Goal: Task Accomplishment & Management: Complete application form

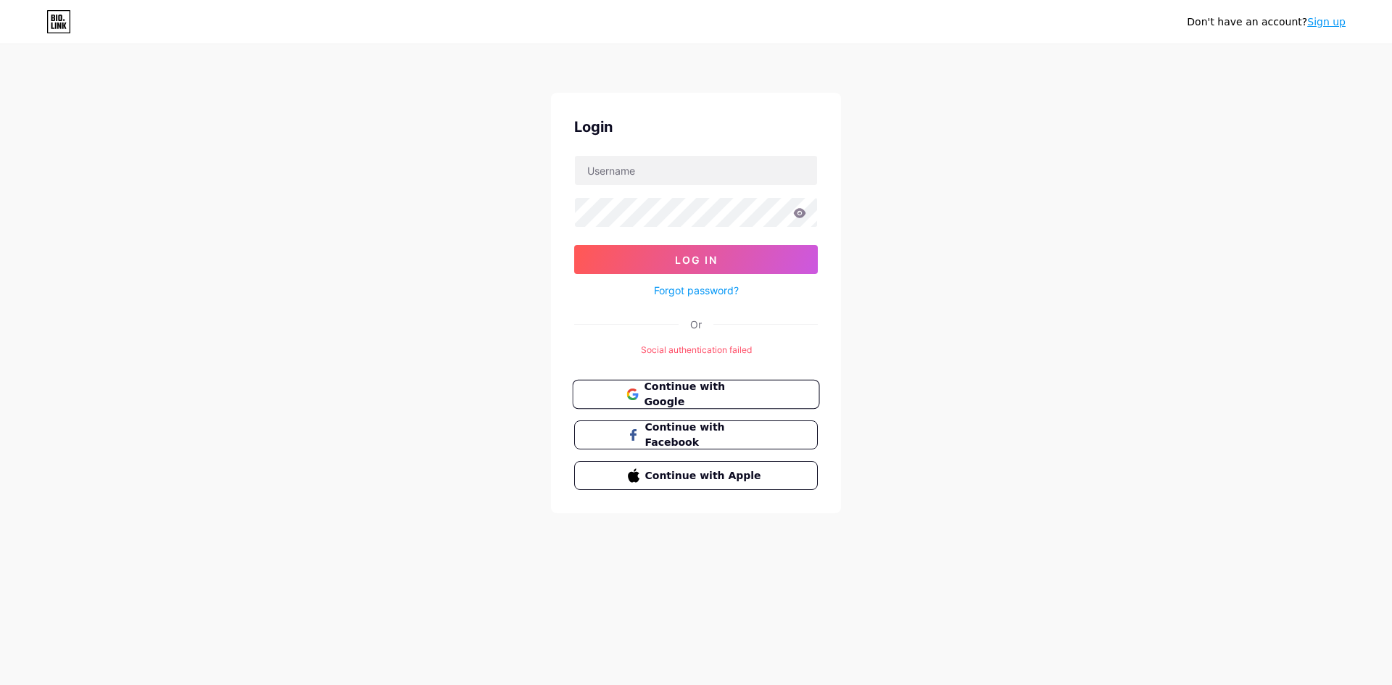
click at [758, 391] on span "Continue with Google" at bounding box center [704, 394] width 121 height 31
click at [1329, 26] on link "Sign up" at bounding box center [1326, 22] width 38 height 12
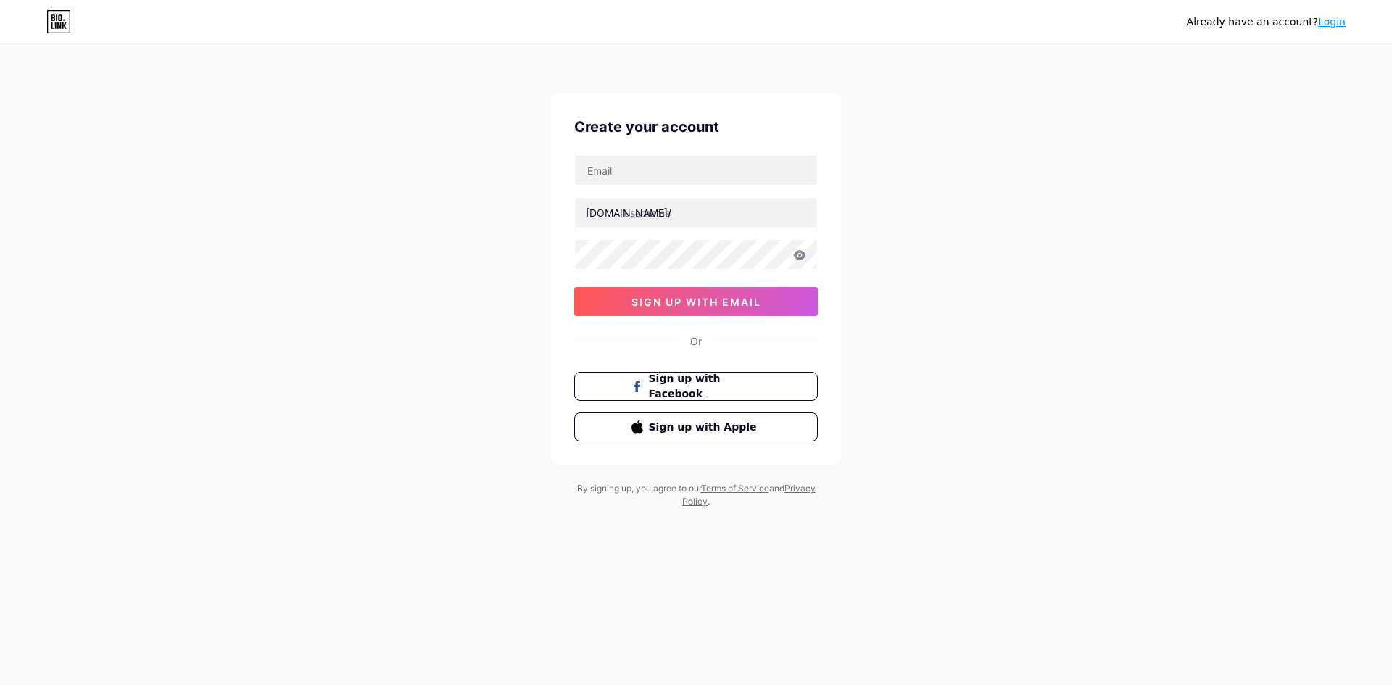
click at [743, 152] on div "Create your account bio.link/ sign up with email Or Sign up with Facebook Sign …" at bounding box center [696, 279] width 290 height 372
click at [738, 160] on input "text" at bounding box center [696, 170] width 242 height 29
type input "[EMAIL_ADDRESS][DOMAIN_NAME]"
click at [728, 209] on input "text" at bounding box center [696, 212] width 242 height 29
paste input "novacraftdigital"
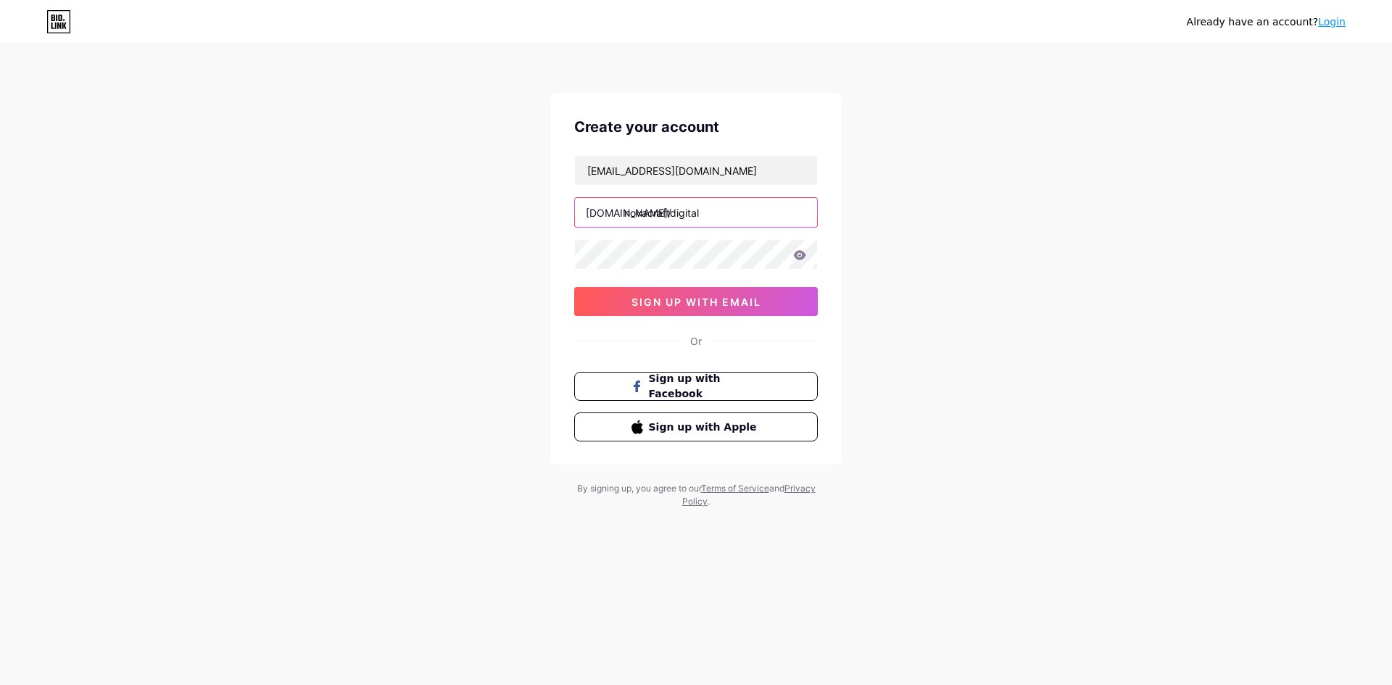
type input "novacraftdigital"
click at [776, 305] on button "sign up with email" at bounding box center [696, 301] width 244 height 29
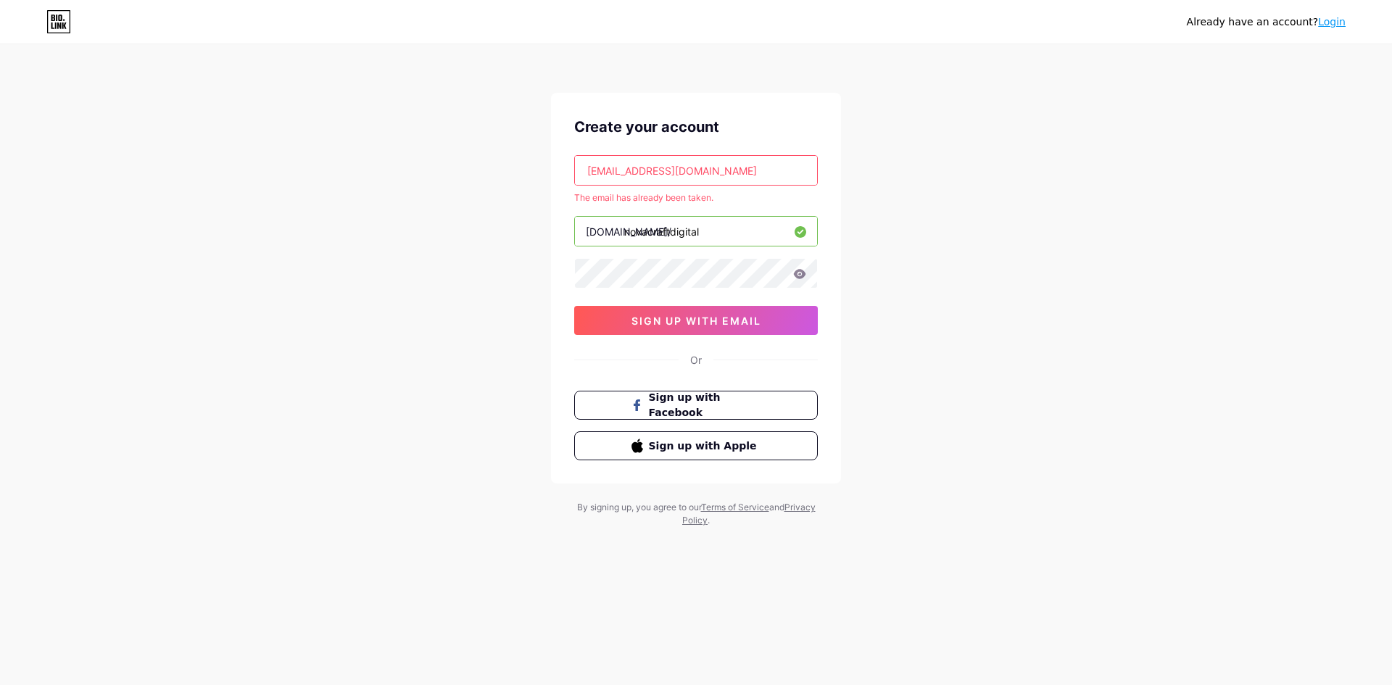
click at [1331, 28] on link "Login" at bounding box center [1332, 22] width 28 height 12
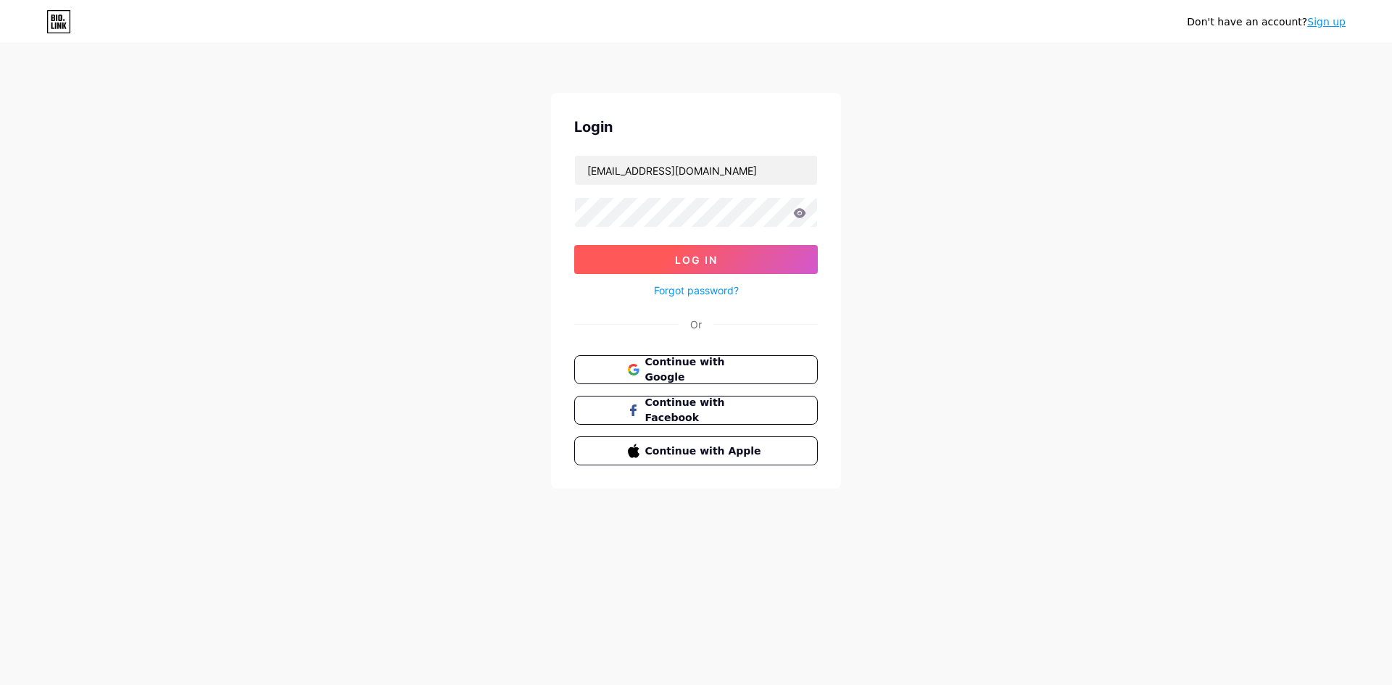
click at [785, 252] on button "Log In" at bounding box center [696, 259] width 244 height 29
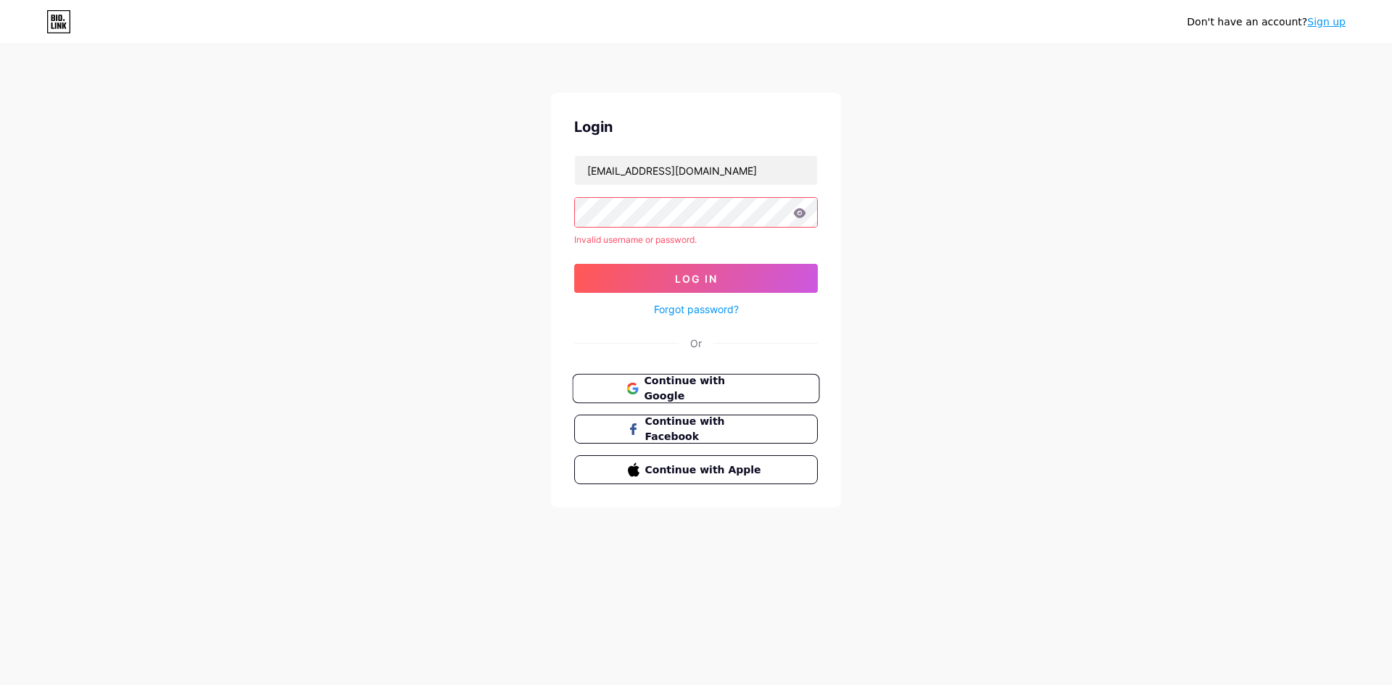
click at [689, 392] on span "Continue with Google" at bounding box center [704, 388] width 121 height 31
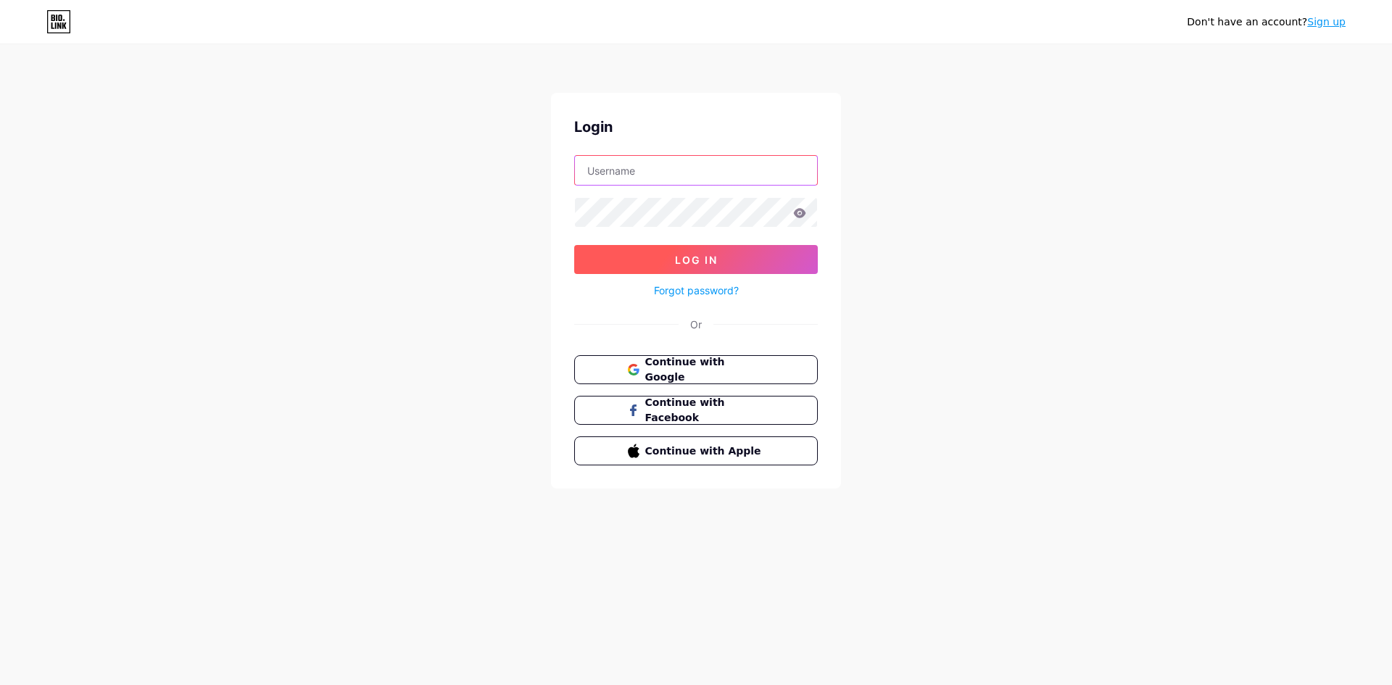
type input "[EMAIL_ADDRESS][DOMAIN_NAME]"
click at [635, 248] on button "Log In" at bounding box center [696, 259] width 244 height 29
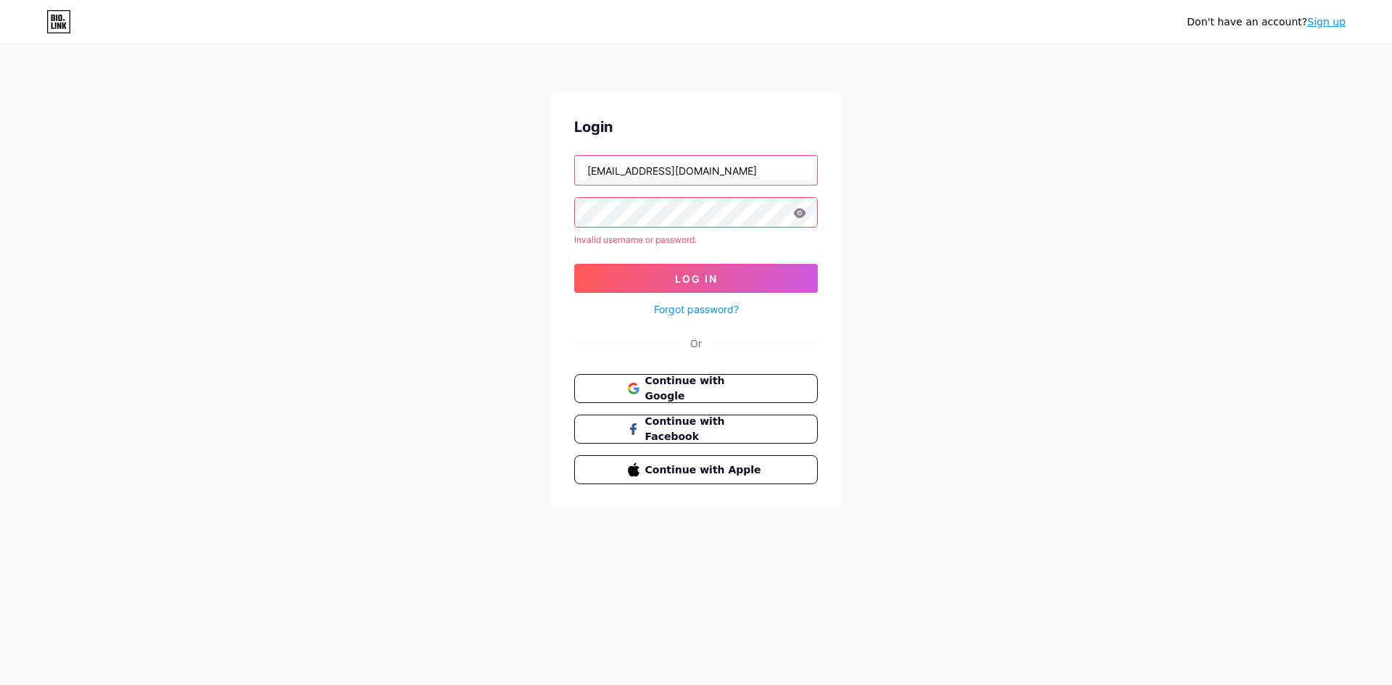
click at [772, 181] on input "[EMAIL_ADDRESS][DOMAIN_NAME]" at bounding box center [696, 170] width 242 height 29
paste input "novacraftdigital"
type input "novacraftdigital"
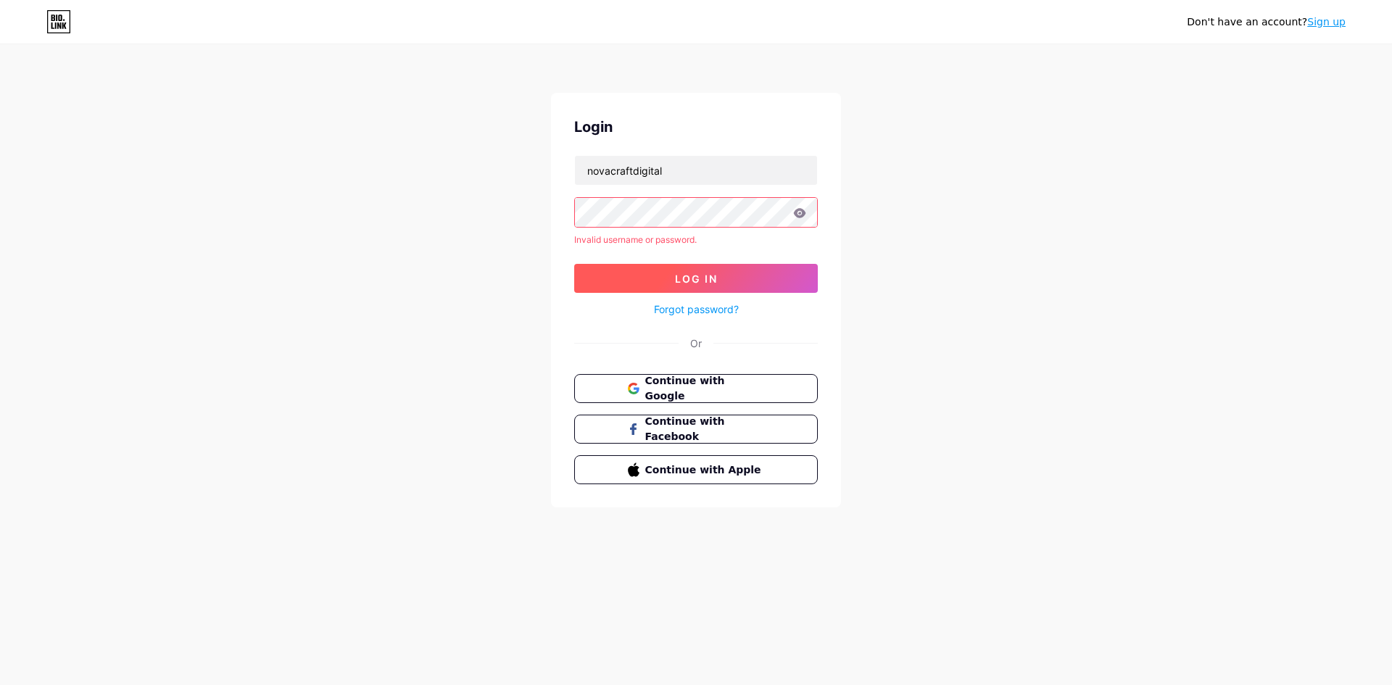
click at [613, 275] on button "Log In" at bounding box center [696, 278] width 244 height 29
